Goal: Transaction & Acquisition: Purchase product/service

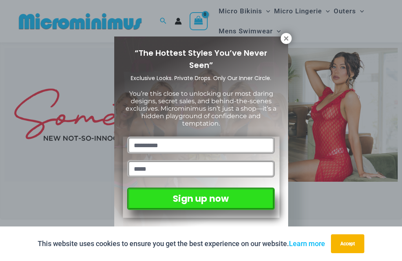
scroll to position [199, 0]
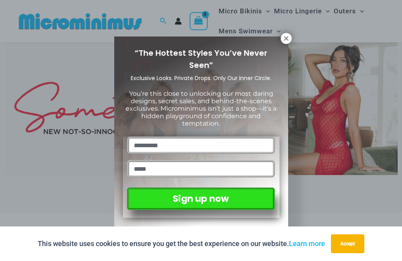
click at [289, 40] on icon at bounding box center [285, 38] width 7 height 7
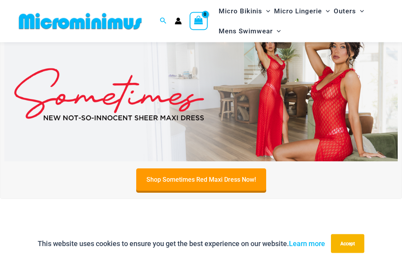
scroll to position [212, 0]
click at [93, 114] on img at bounding box center [200, 94] width 393 height 134
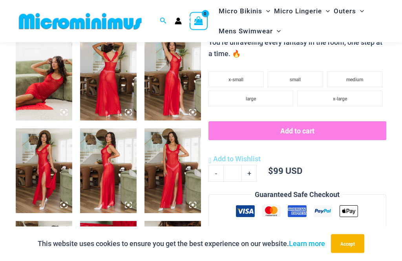
scroll to position [315, 0]
click at [38, 86] on img at bounding box center [44, 78] width 56 height 85
